Goal: Task Accomplishment & Management: Manage account settings

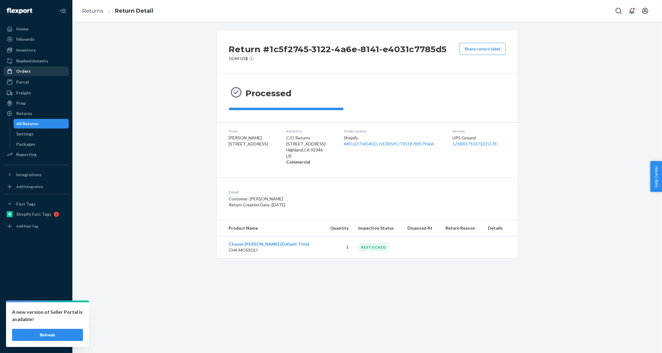
click at [47, 69] on div "Orders" at bounding box center [36, 71] width 64 height 8
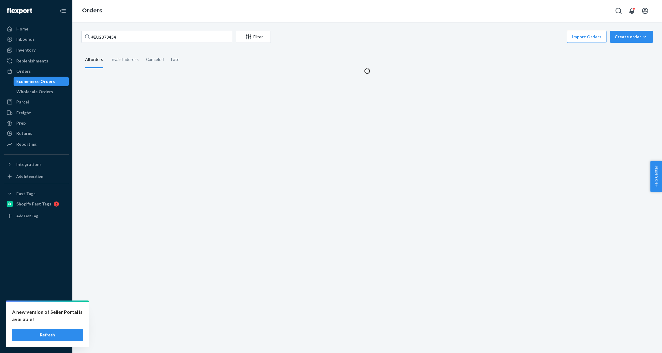
click at [131, 45] on div "#EU2373454 Filter Import Orders Create order Ecommerce order Removal order All …" at bounding box center [367, 52] width 580 height 43
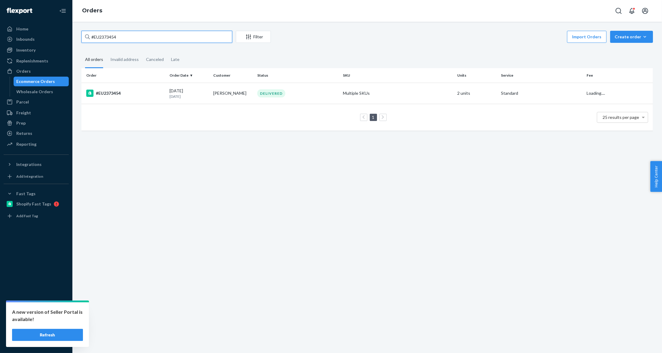
click at [133, 37] on input "#EU2373454" at bounding box center [156, 37] width 151 height 12
paste input "83758"
type input "#EU2383758"
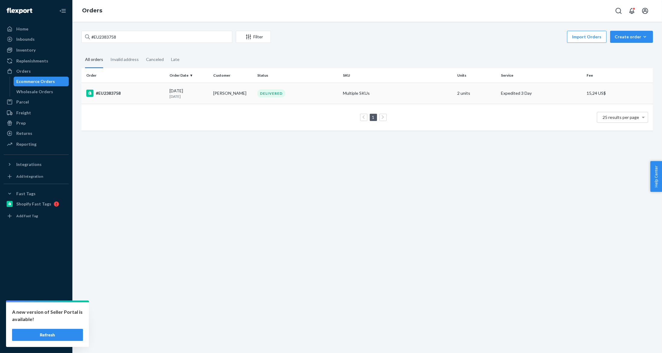
click at [240, 87] on td "[PERSON_NAME]" at bounding box center [233, 93] width 44 height 21
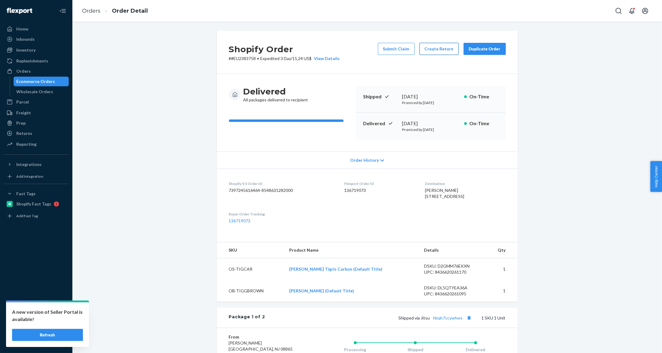
click at [448, 47] on button "Create Return" at bounding box center [438, 49] width 39 height 12
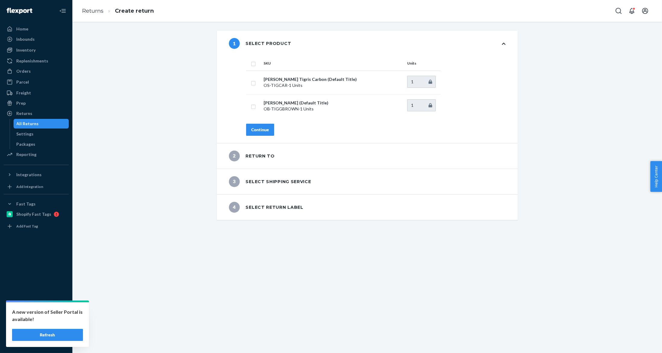
click at [251, 65] on input "checkbox" at bounding box center [253, 63] width 5 height 6
checkbox input "true"
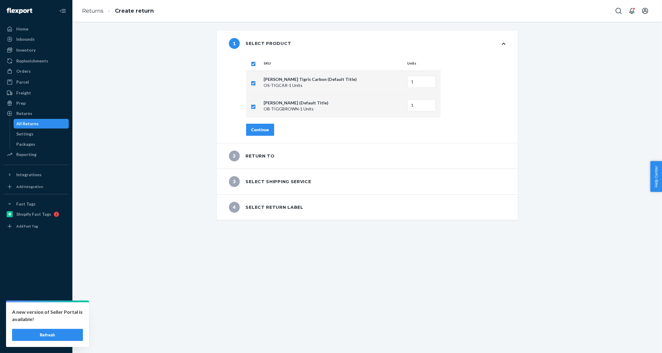
click at [265, 127] on div "Continue" at bounding box center [260, 130] width 18 height 6
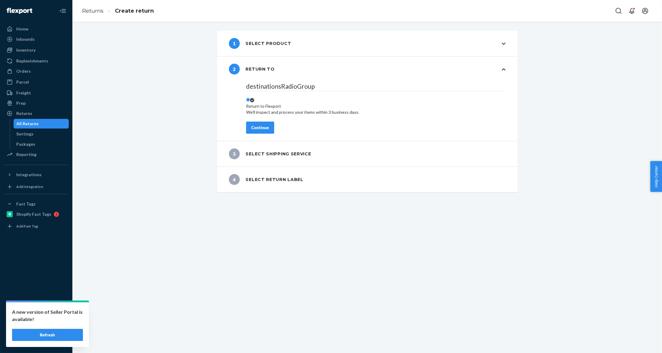
click at [265, 127] on div "Continue" at bounding box center [260, 128] width 18 height 6
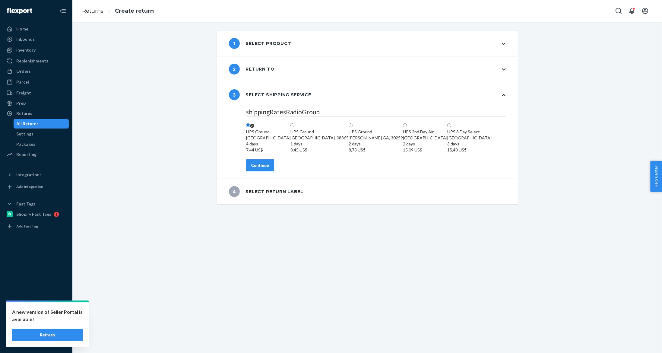
click at [266, 171] on button "Continue" at bounding box center [260, 165] width 28 height 12
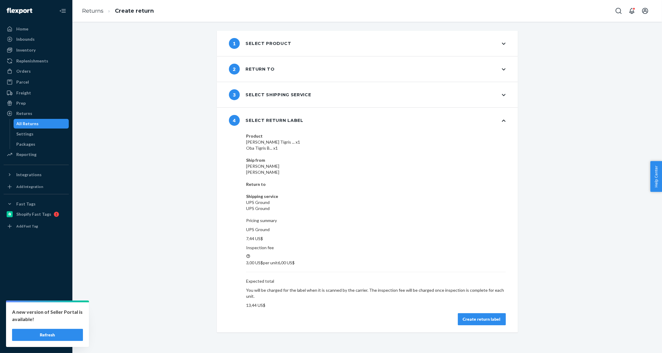
click at [473, 313] on button "Create return label" at bounding box center [482, 319] width 48 height 12
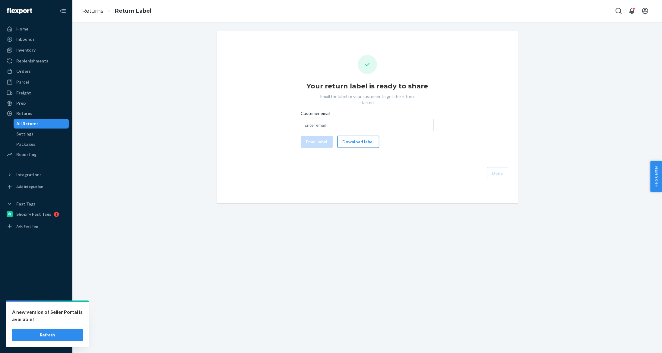
click at [369, 137] on button "Download label" at bounding box center [358, 142] width 42 height 12
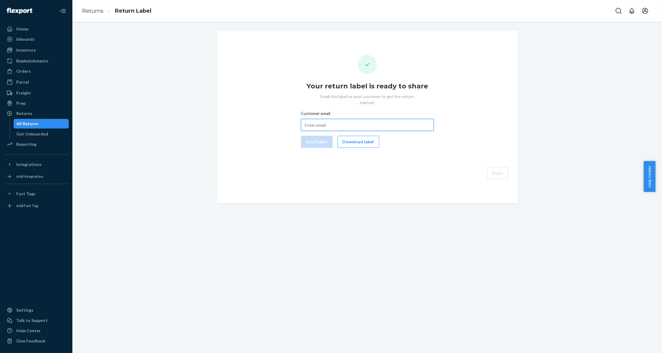
click at [326, 119] on input "Customer email" at bounding box center [367, 125] width 133 height 12
paste input "melyvett@aol.com"
type input "melyvett@aol.com"
click at [318, 136] on div "Email label Download label" at bounding box center [367, 142] width 137 height 12
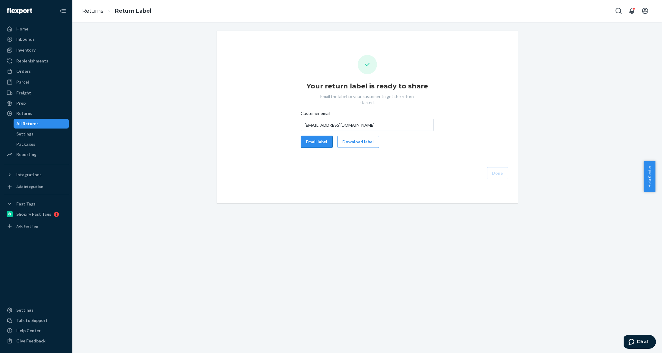
click at [315, 136] on button "Email label" at bounding box center [317, 142] width 32 height 12
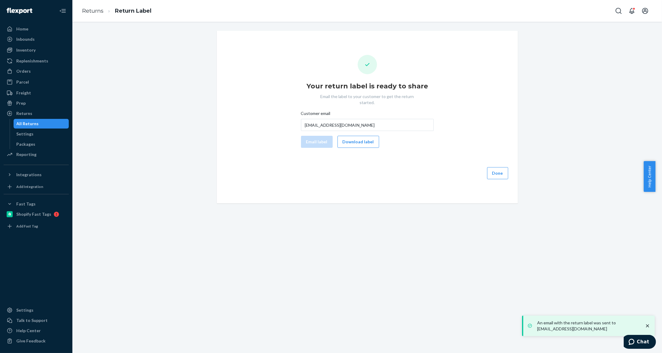
click at [25, 122] on div "All Returns" at bounding box center [28, 124] width 22 height 6
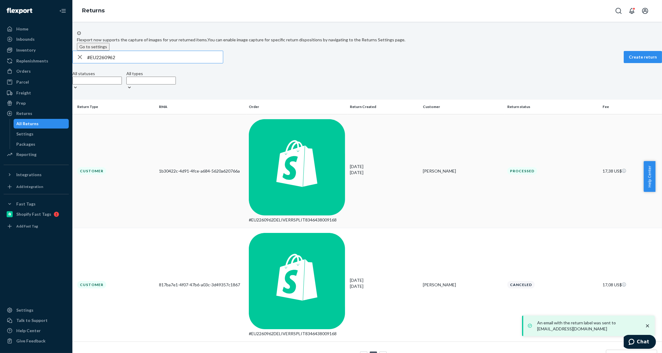
type input "#EU2260962"
click at [254, 121] on td "#EU2260962DELIVERRSPLIT8346438009168" at bounding box center [296, 171] width 101 height 114
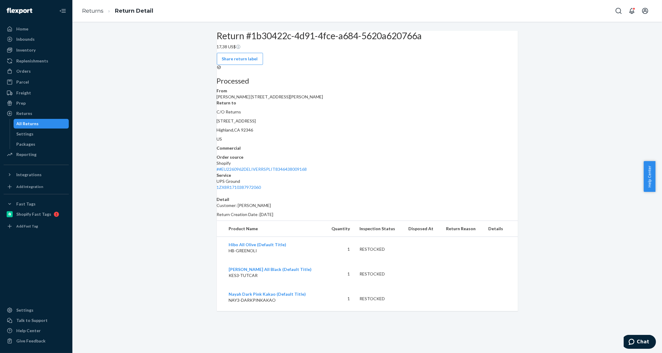
drag, startPoint x: 551, startPoint y: 295, endPoint x: 508, endPoint y: 261, distance: 54.7
click at [548, 292] on div "Return #1b30422c-4d91-4fce-a684-5620a620766a 17,38 US$ Share return label Proce…" at bounding box center [367, 171] width 580 height 280
